Goal: Information Seeking & Learning: Learn about a topic

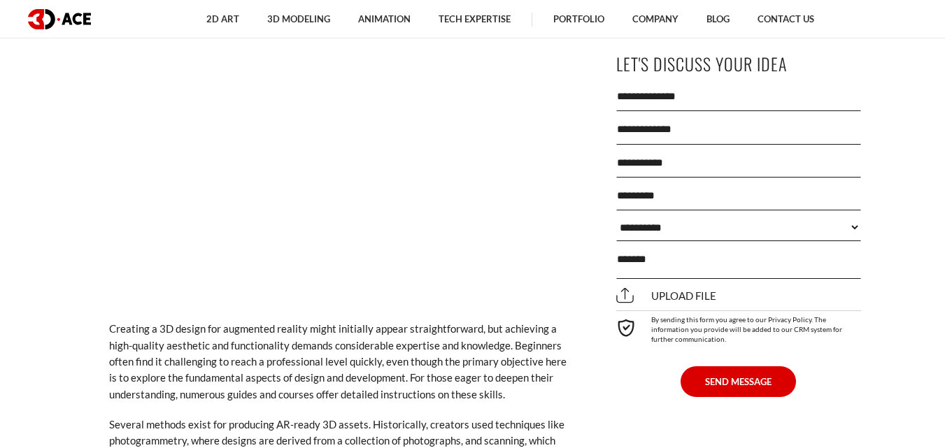
scroll to position [3357, 0]
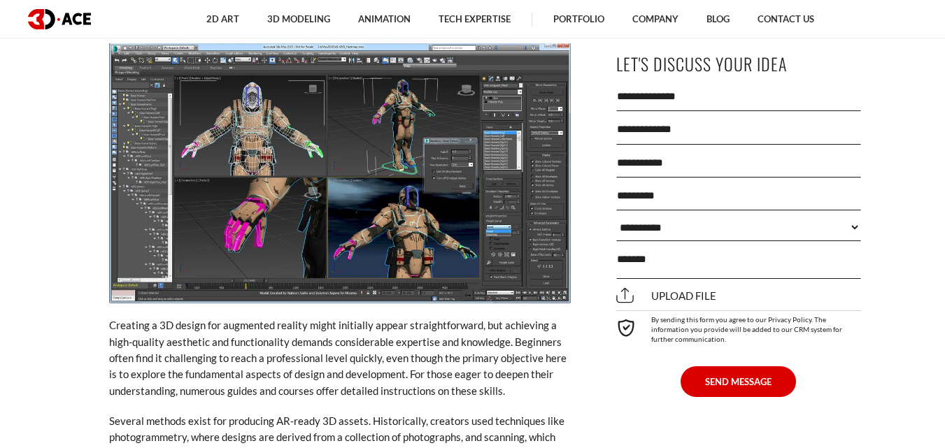
click at [262, 134] on img at bounding box center [340, 173] width 462 height 260
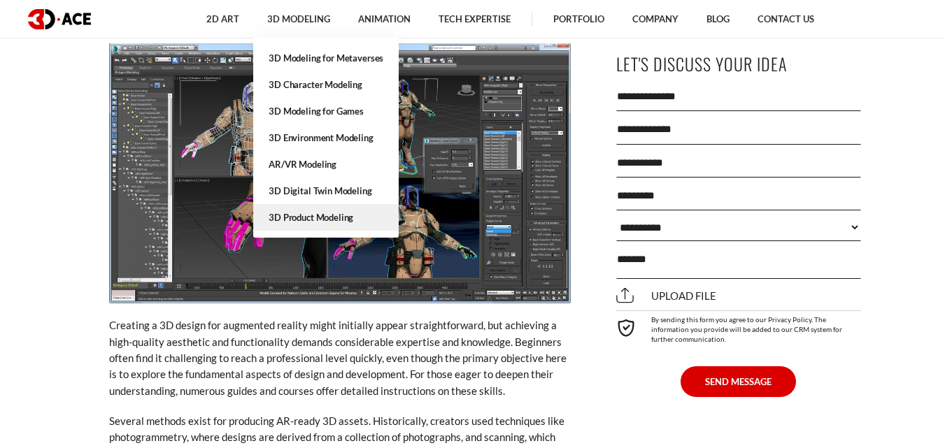
click at [341, 216] on link "3D Product Modeling" at bounding box center [325, 217] width 145 height 27
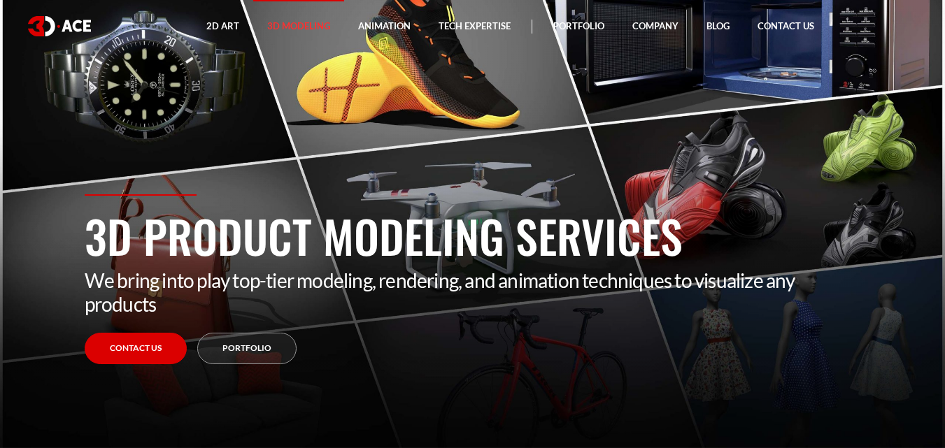
drag, startPoint x: 579, startPoint y: 297, endPoint x: 227, endPoint y: 292, distance: 352.5
click at [227, 292] on p "We bring into play top-tier modeling, rendering, and animation techniques to vi…" at bounding box center [473, 293] width 776 height 48
click at [508, 348] on div "3D Product Modeling Services We bring into play top-tier modeling, rendering, a…" at bounding box center [472, 321] width 797 height 254
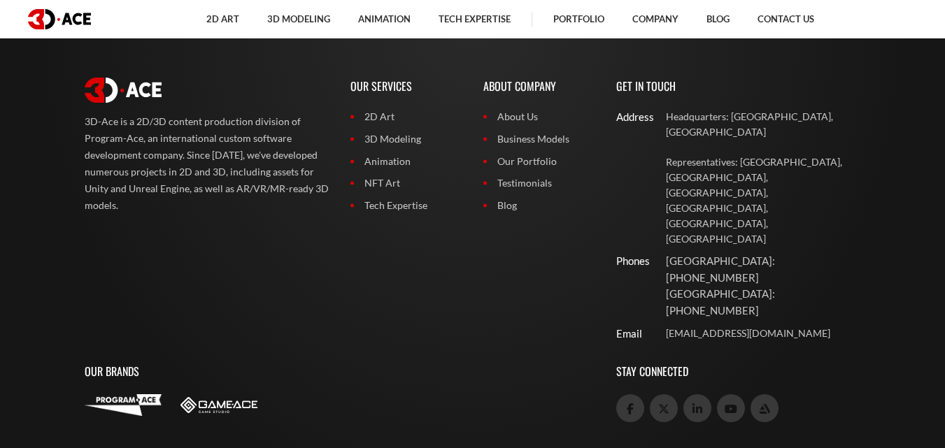
scroll to position [5234, 0]
